Goal: Information Seeking & Learning: Learn about a topic

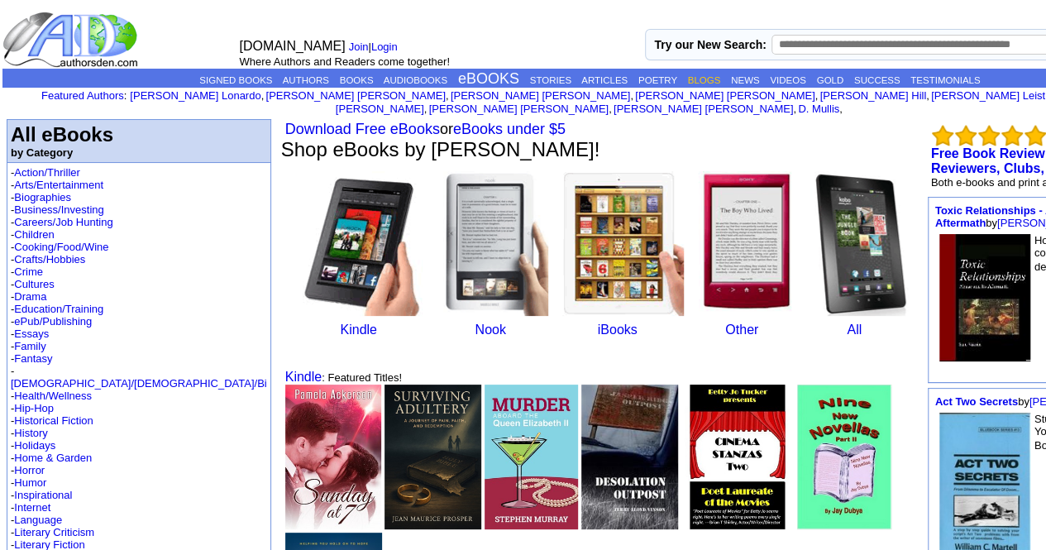
click at [688, 81] on link "BLOGS" at bounding box center [704, 80] width 33 height 10
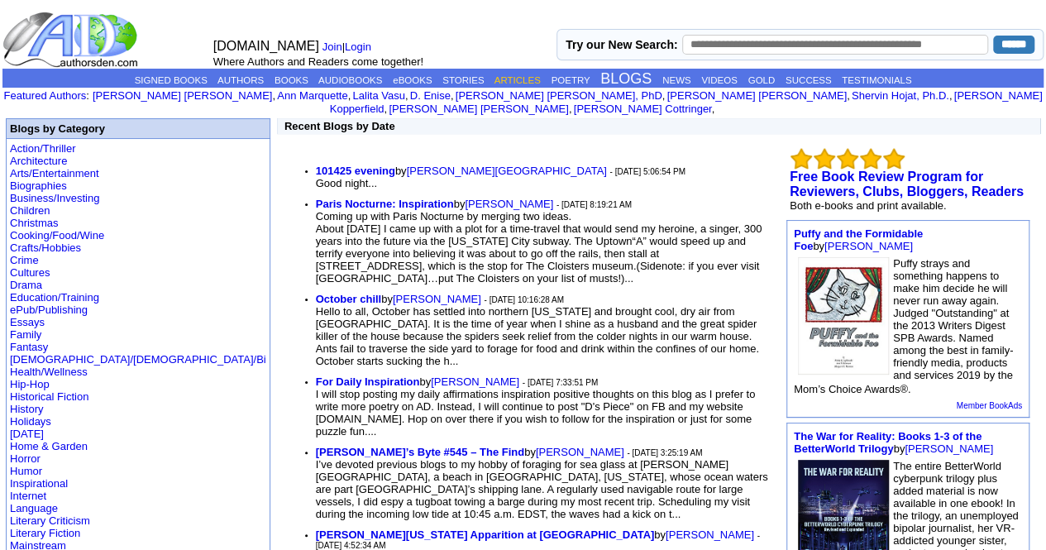
click at [523, 84] on link "ARTICLES" at bounding box center [518, 80] width 46 height 10
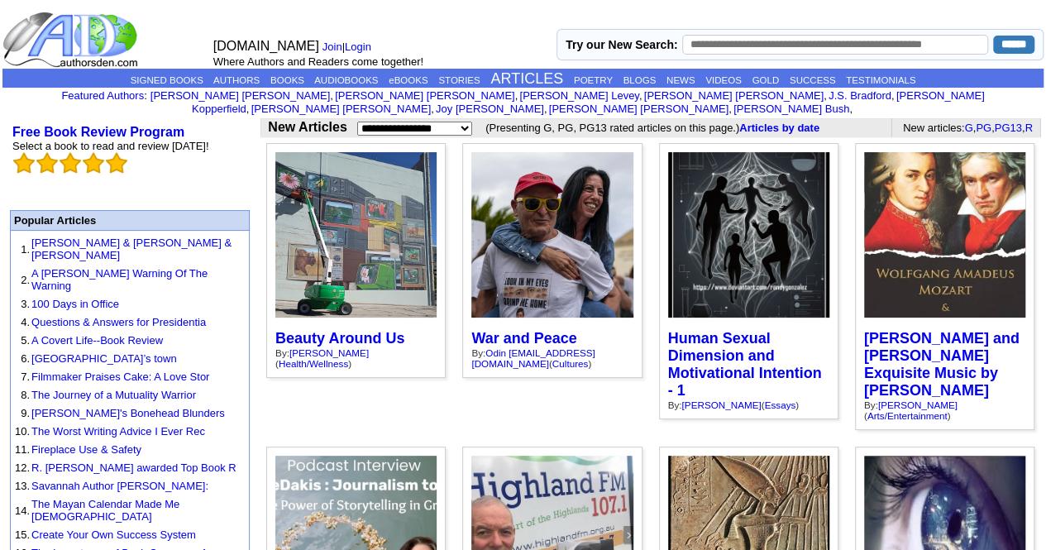
click at [461, 122] on select "**********" at bounding box center [414, 129] width 115 height 14
select select "**********"
click at [357, 122] on select "**********" at bounding box center [414, 129] width 115 height 14
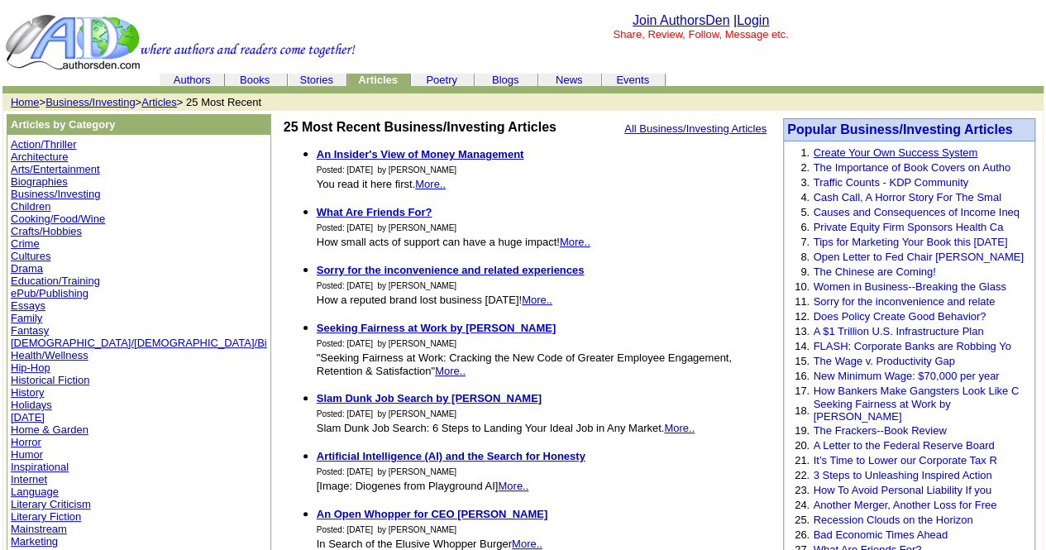
click at [893, 151] on link "Create Your Own Success System" at bounding box center [895, 152] width 165 height 12
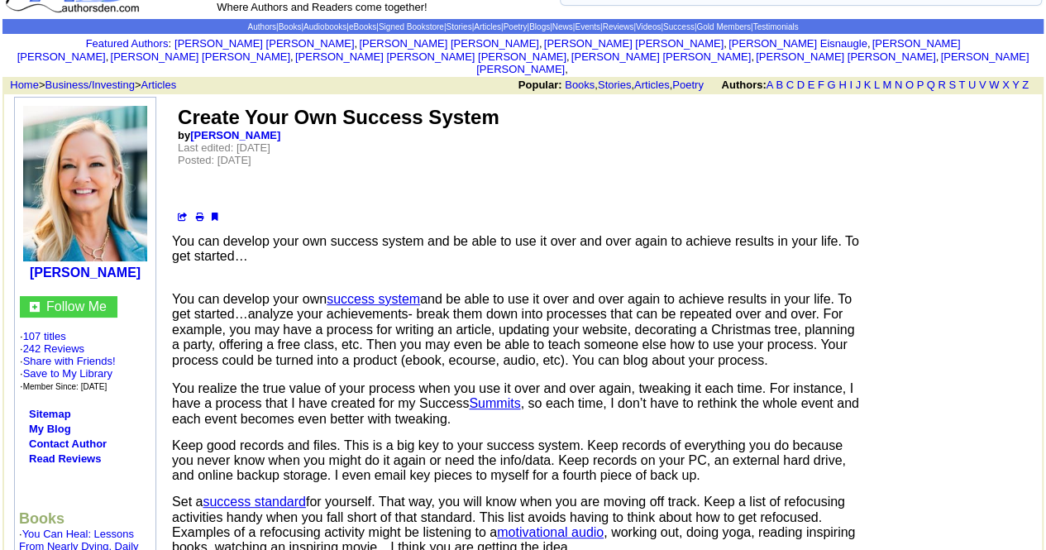
scroll to position [83, 0]
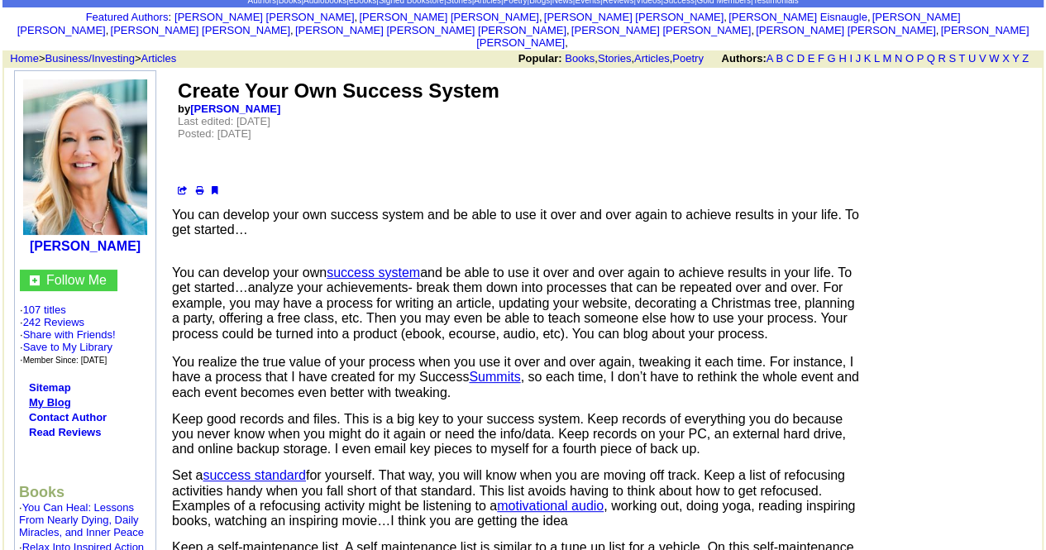
click at [60, 396] on link "My Blog" at bounding box center [50, 402] width 42 height 12
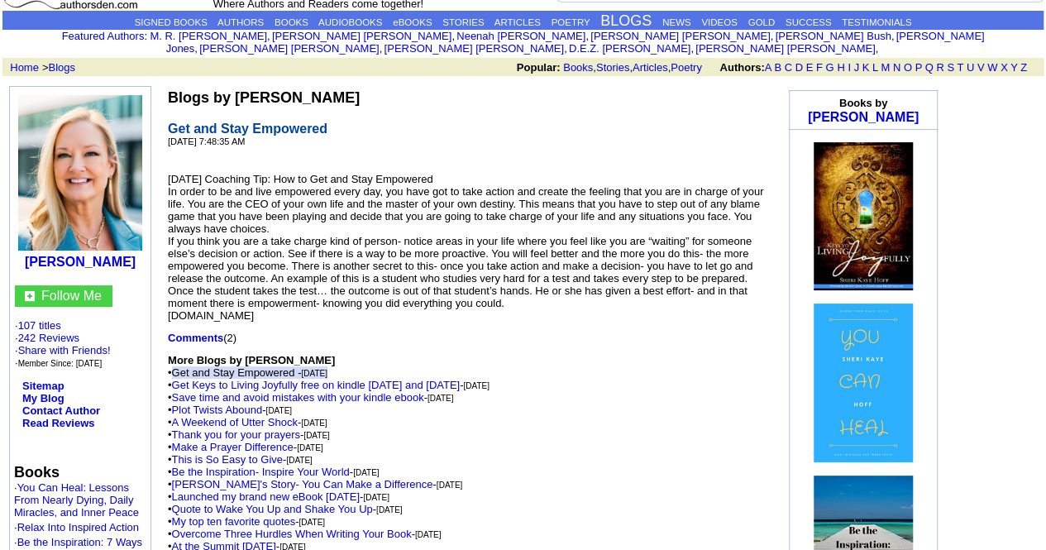
scroll to position [83, 0]
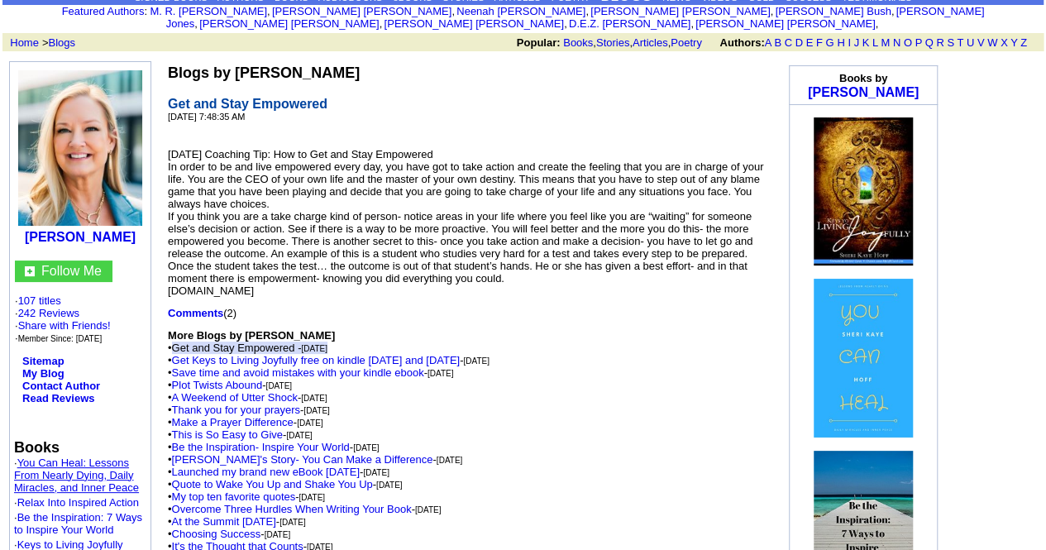
click at [58, 456] on link "You Can Heal: Lessons From Nearly Dying, Daily Miracles, and Inner Peace" at bounding box center [76, 474] width 125 height 37
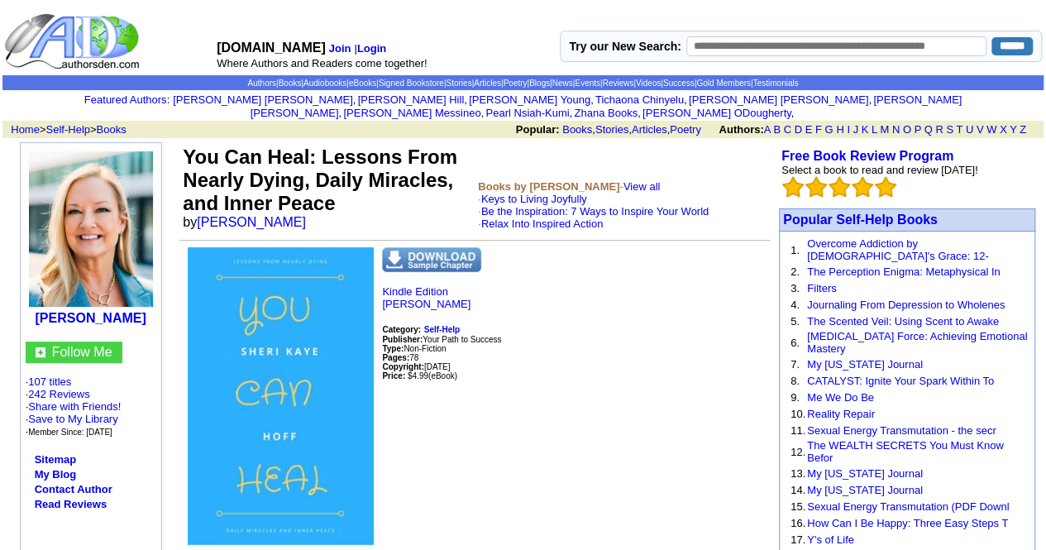
click at [569, 121] on td "Popular: Books , Stories , Articles , Poetry Authors: A B C D E F G H I J K L M…" at bounding box center [623, 129] width 841 height 17
click at [564, 123] on link "Books" at bounding box center [577, 129] width 30 height 12
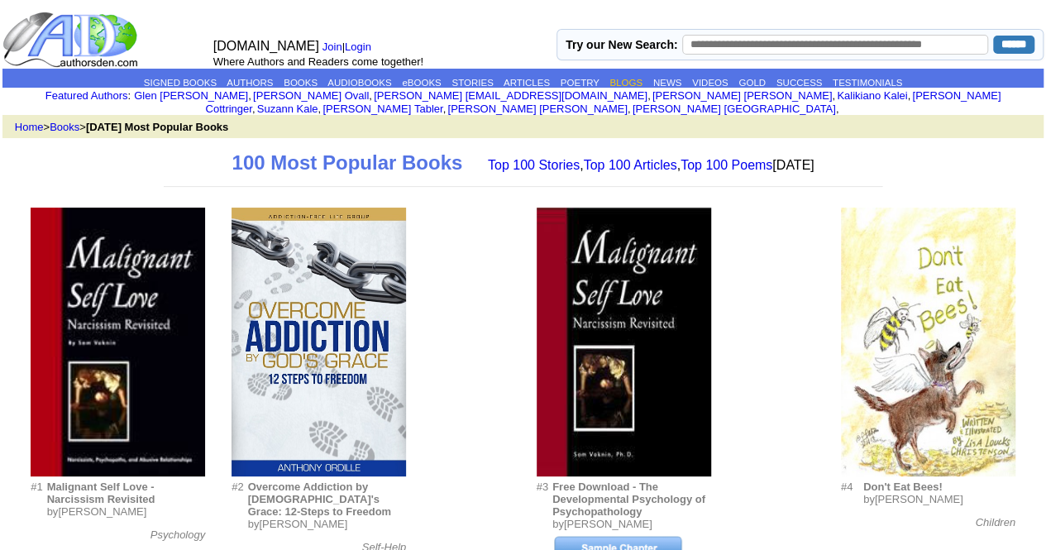
click at [633, 85] on link "BLOGS" at bounding box center [625, 83] width 33 height 10
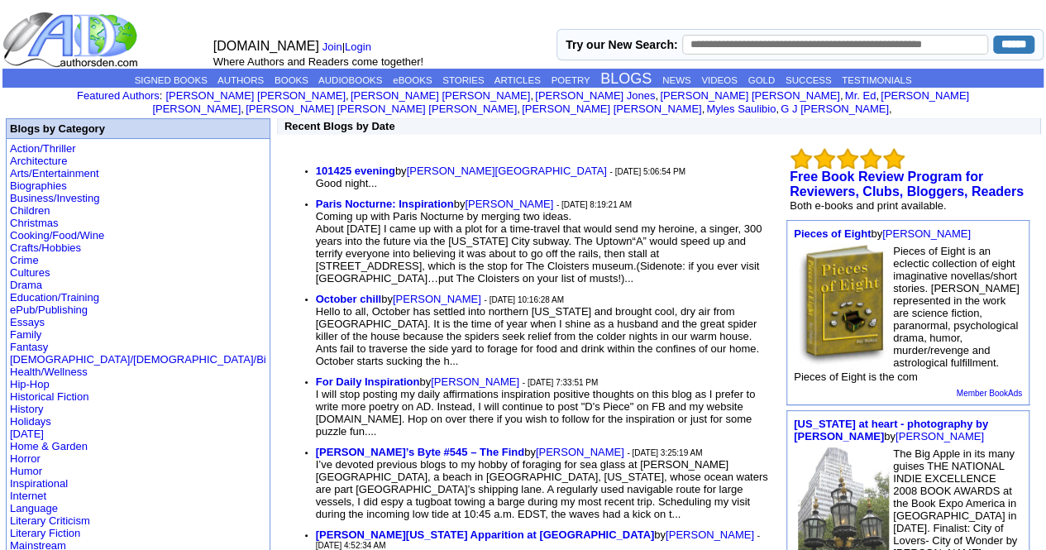
click at [609, 167] on font "- [DATE] 5:06:54 PM" at bounding box center [647, 171] width 76 height 9
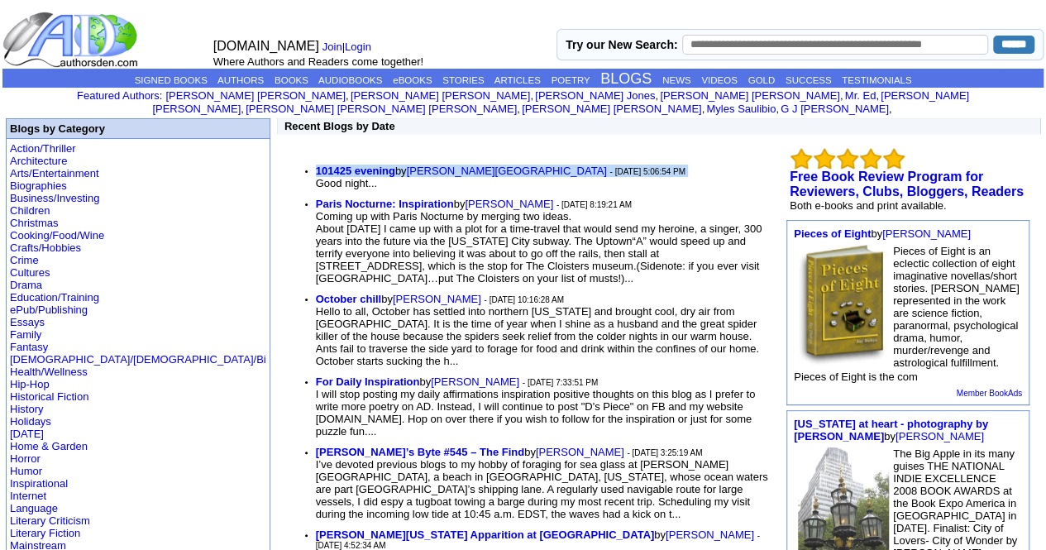
click at [609, 167] on font "- 10/14/2025 5:06:54 PM" at bounding box center [647, 171] width 76 height 9
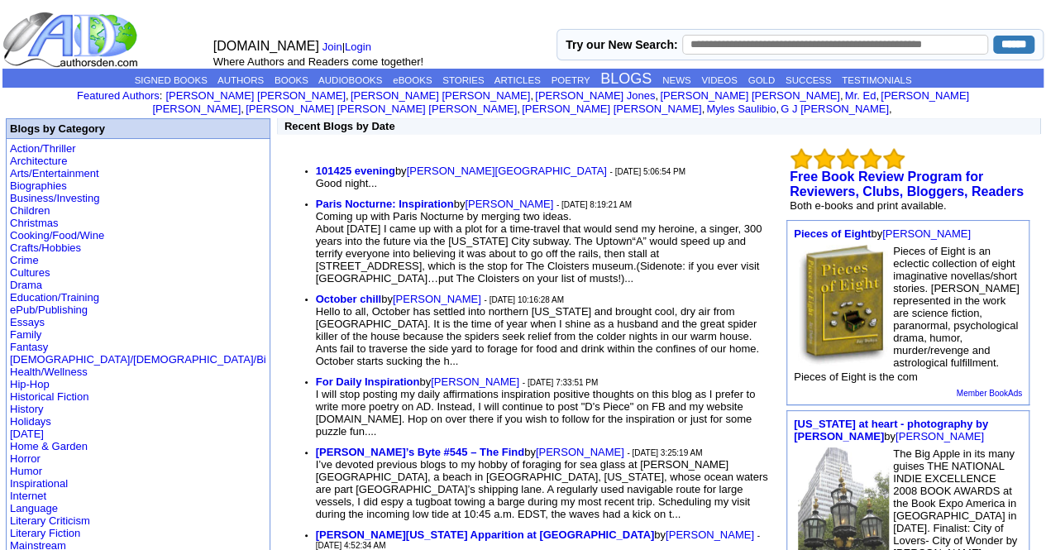
click at [829, 45] on input "text" at bounding box center [835, 45] width 306 height 20
type input "**********"
click at [1001, 42] on input "******" at bounding box center [1013, 45] width 41 height 18
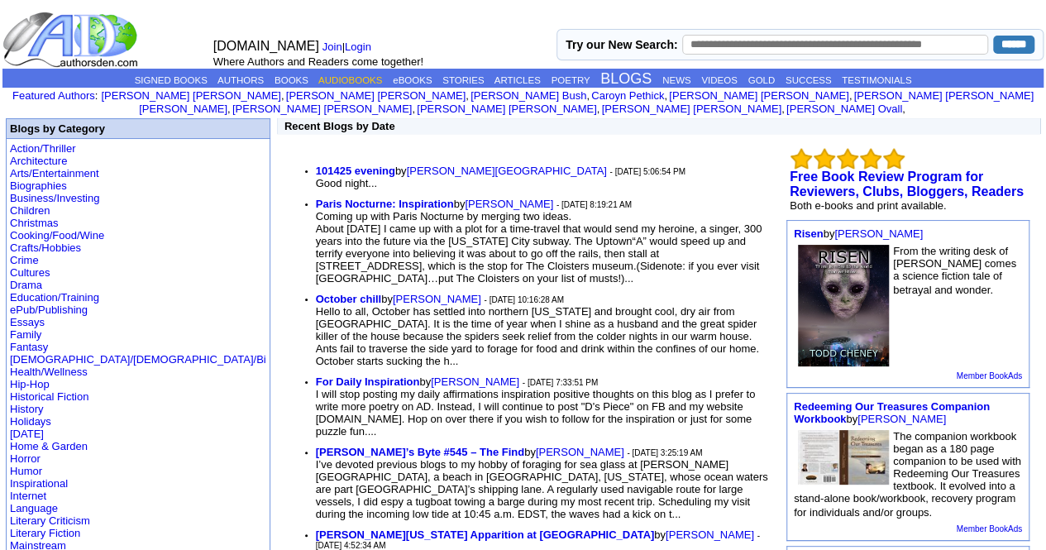
click at [331, 80] on link "AUDIOBOOKS" at bounding box center [350, 80] width 64 height 10
click at [413, 79] on link "eBOOKS" at bounding box center [412, 80] width 39 height 10
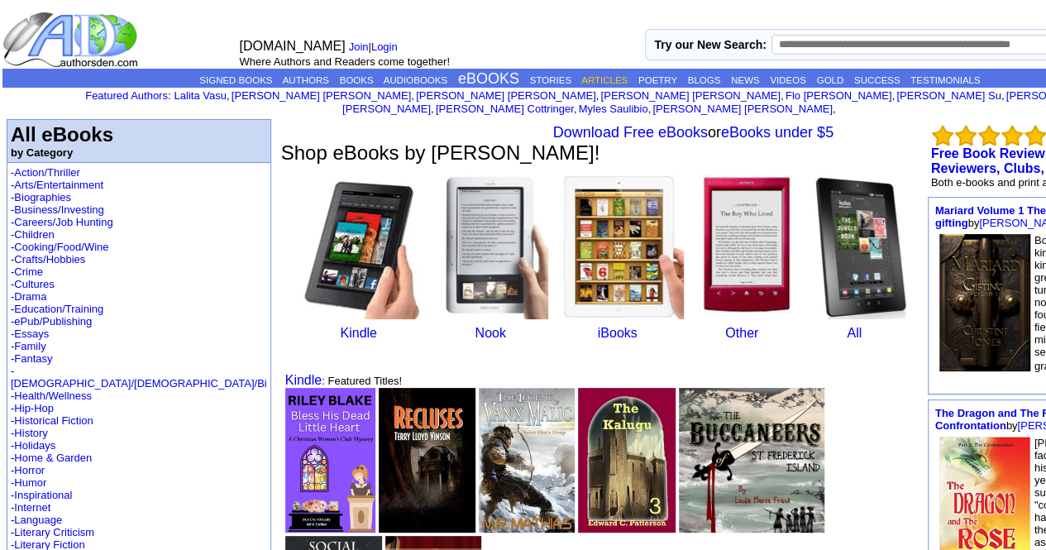
click at [581, 81] on link "ARTICLES" at bounding box center [604, 80] width 46 height 10
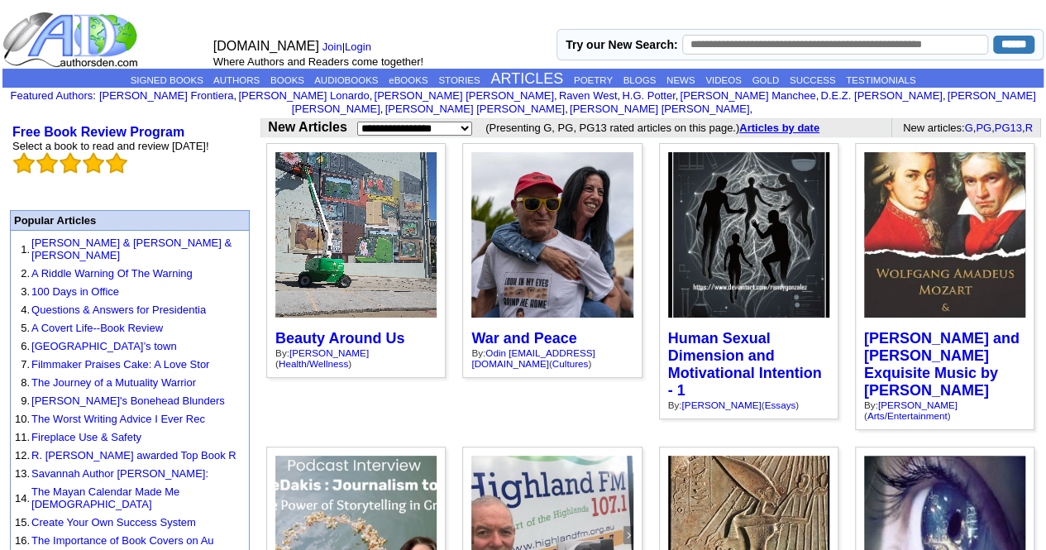
click at [786, 122] on link "Articles by date" at bounding box center [779, 128] width 80 height 12
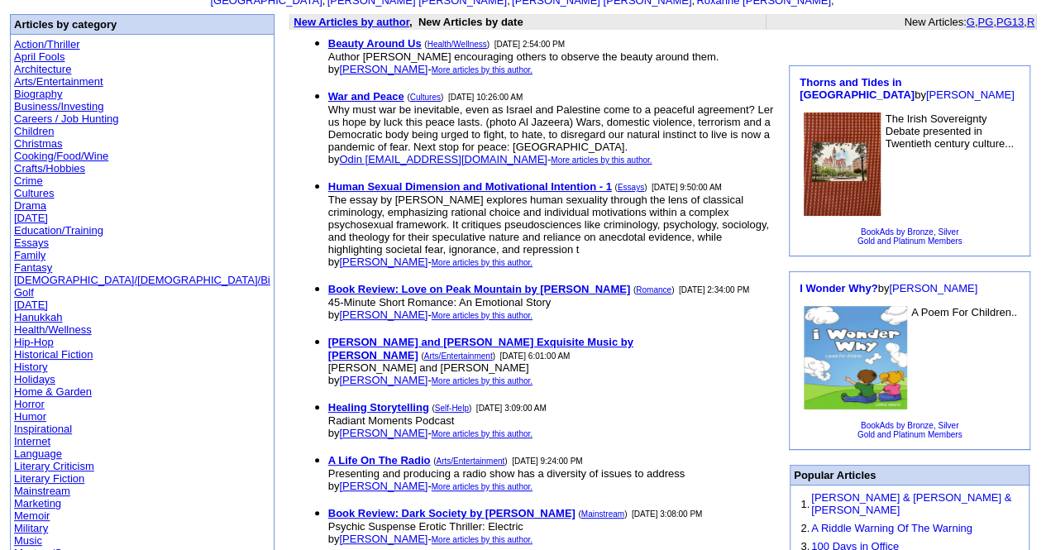
scroll to position [165, 0]
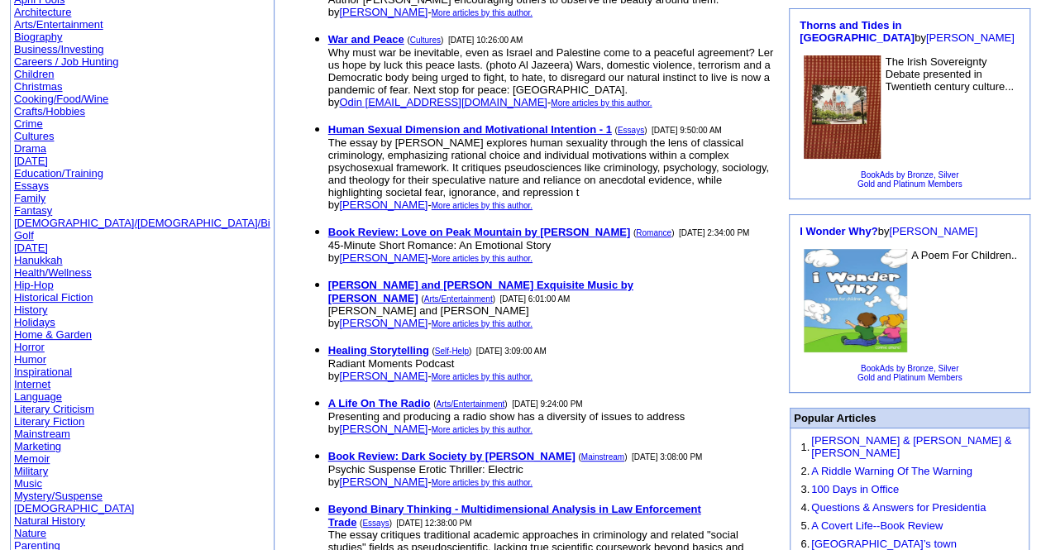
click at [65, 167] on link "Education/Training" at bounding box center [58, 173] width 89 height 12
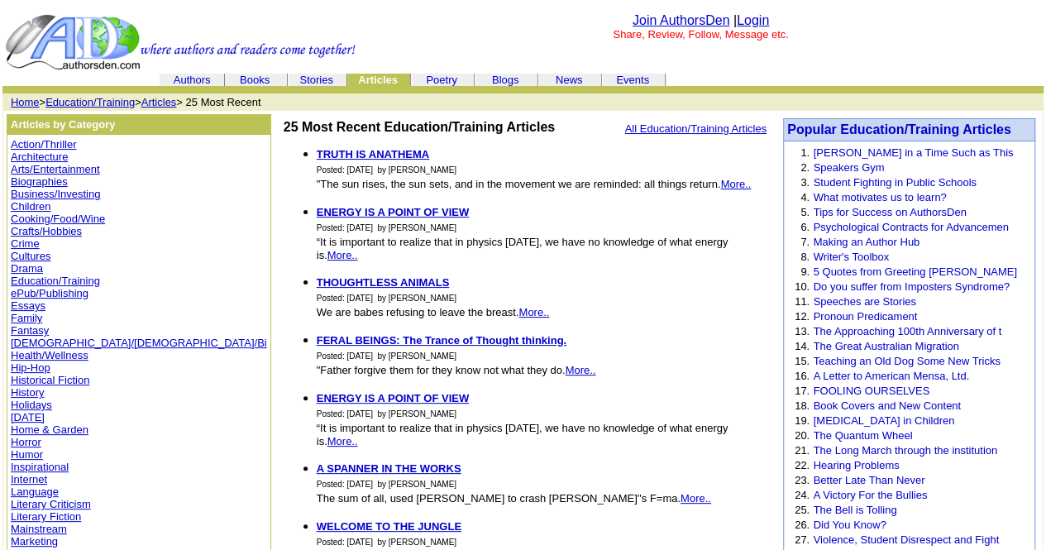
click at [743, 127] on link "All Education/Training Articles" at bounding box center [696, 128] width 142 height 12
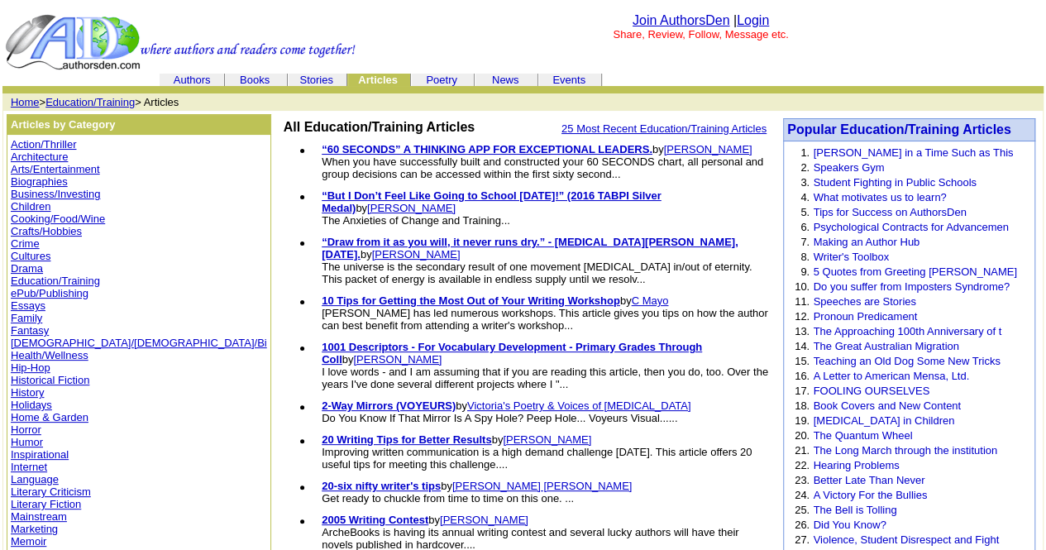
click at [306, 76] on link "Stories" at bounding box center [315, 80] width 33 height 12
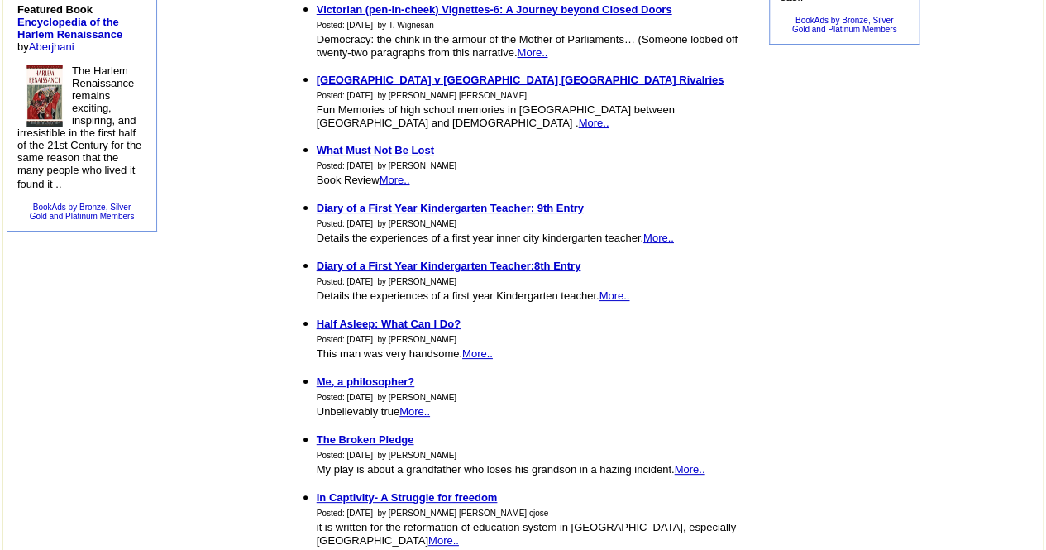
scroll to position [744, 0]
